Goal: Information Seeking & Learning: Learn about a topic

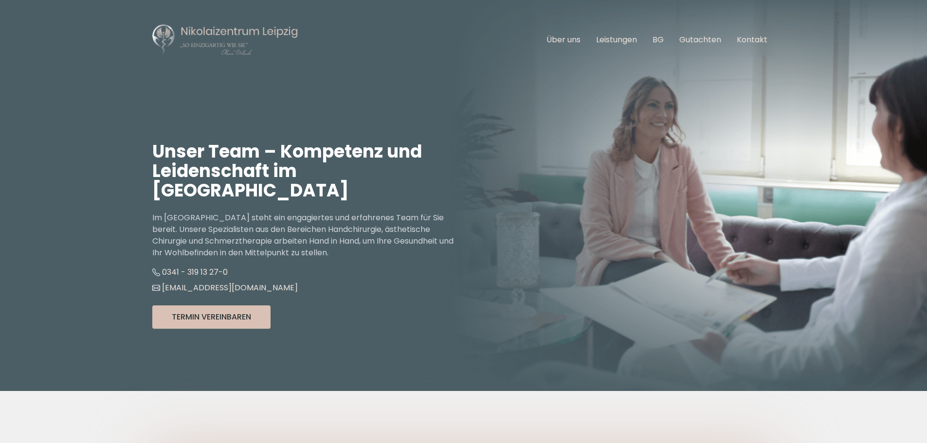
click at [257, 34] on img at bounding box center [225, 39] width 146 height 33
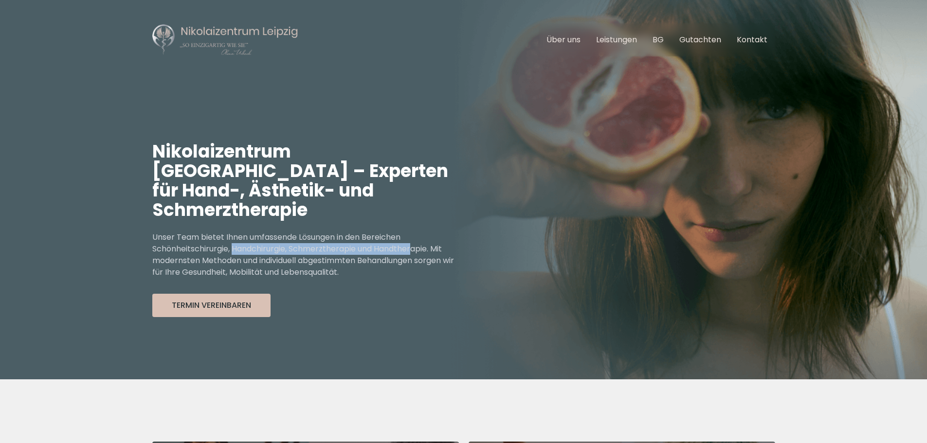
drag, startPoint x: 188, startPoint y: 230, endPoint x: 368, endPoint y: 230, distance: 180.6
click at [368, 232] on p "Unser Team bietet Ihnen umfassende Lösungen in den Bereichen Schönheitschirurgi…" at bounding box center [307, 255] width 311 height 47
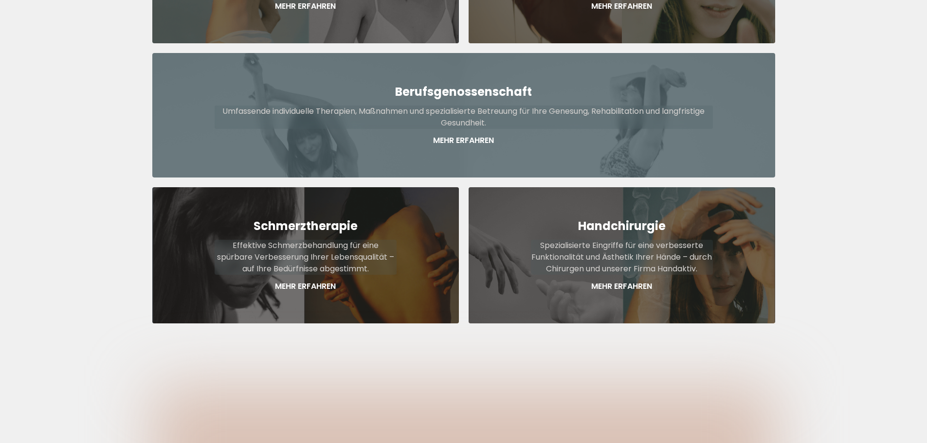
scroll to position [535, 0]
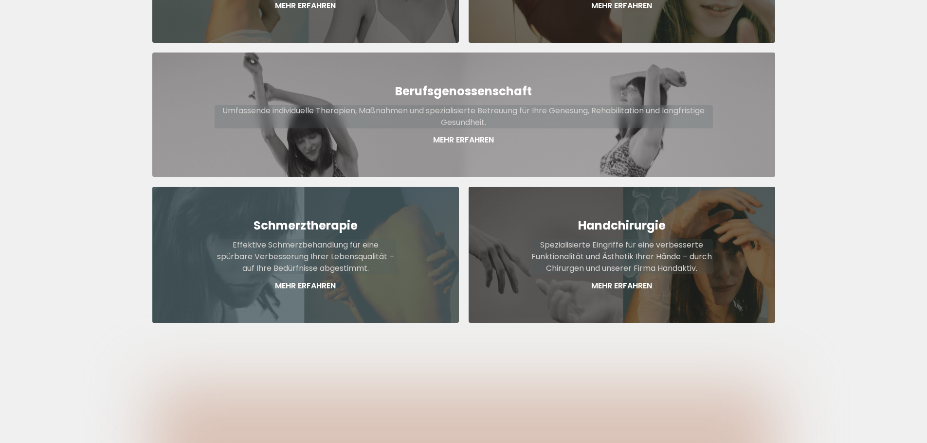
click at [306, 252] on p "Effektive Schmerzbehandlung für eine spürbare Verbesserung Ihrer Lebensqualität…" at bounding box center [306, 256] width 182 height 35
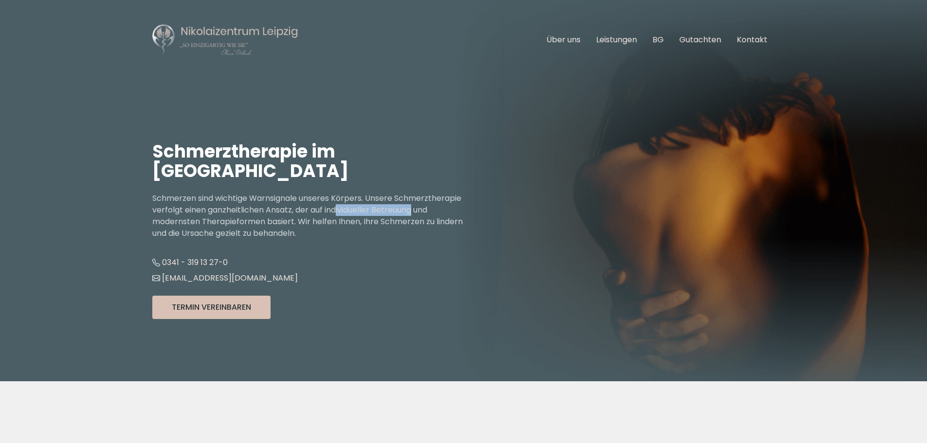
drag, startPoint x: 332, startPoint y: 208, endPoint x: 413, endPoint y: 208, distance: 80.8
click at [413, 208] on p "Schmerzen sind wichtige Warnsignale unseres Körpers. Unsere Schmerztherapie ver…" at bounding box center [307, 216] width 311 height 47
drag, startPoint x: 296, startPoint y: 227, endPoint x: 275, endPoint y: 231, distance: 20.7
click at [279, 228] on p "Schmerzen sind wichtige Warnsignale unseres Körpers. Unsere Schmerztherapie ver…" at bounding box center [307, 216] width 311 height 47
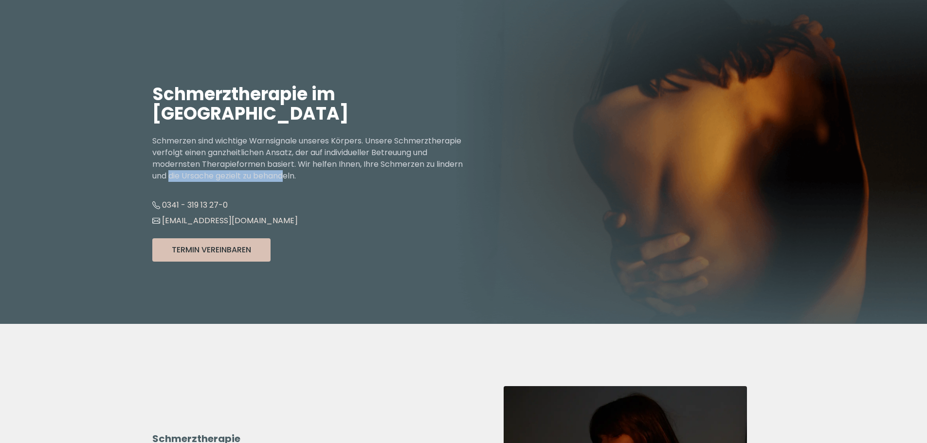
scroll to position [243, 0]
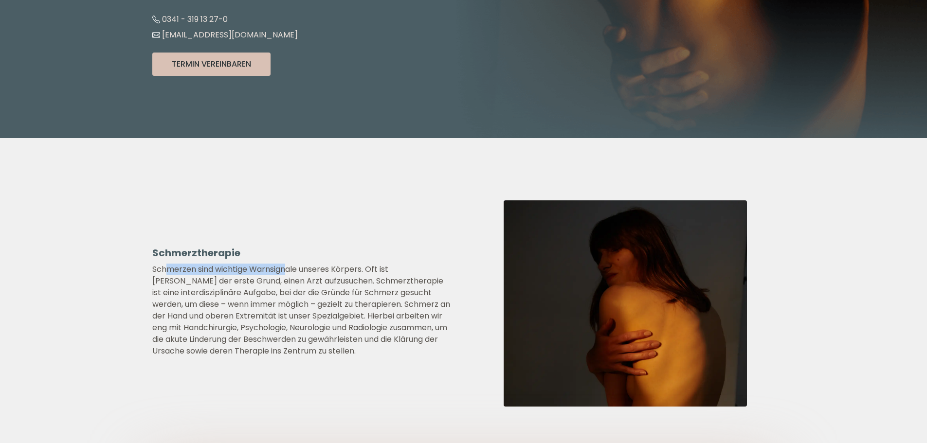
drag, startPoint x: 169, startPoint y: 271, endPoint x: 290, endPoint y: 272, distance: 120.7
click at [290, 272] on p "Schmerzen sind wichtige Warnsignale unseres Körpers. Oft ist Schmerz der erste …" at bounding box center [302, 310] width 300 height 93
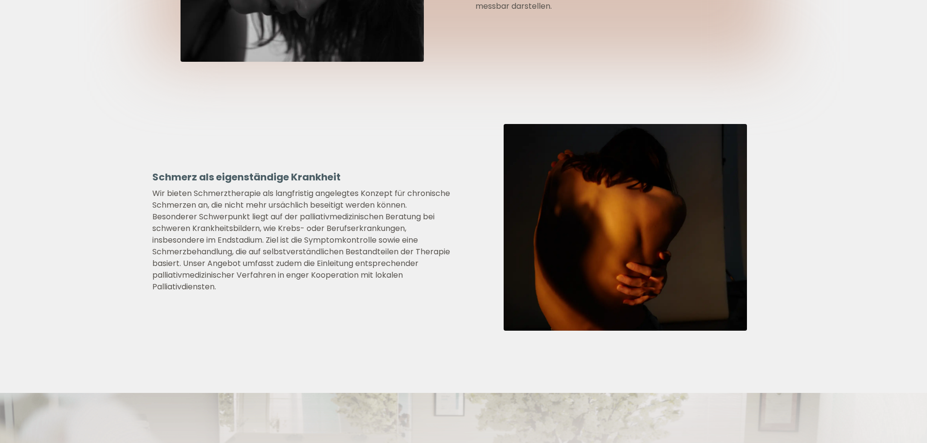
scroll to position [1071, 0]
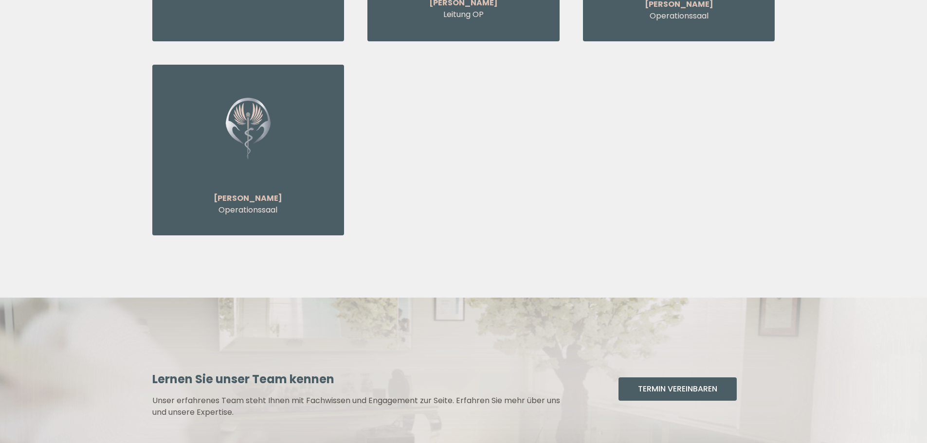
scroll to position [2456, 0]
